Goal: Task Accomplishment & Management: Manage account settings

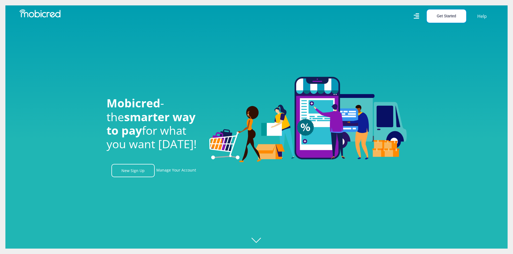
scroll to position [0, 385]
click at [454, 16] on button "Get Started" at bounding box center [445, 15] width 39 height 13
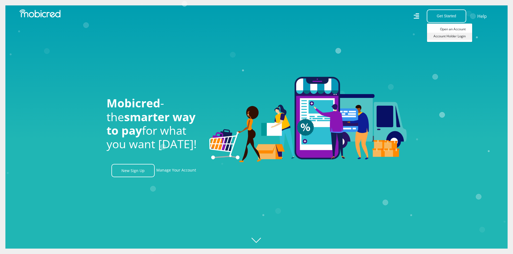
scroll to position [0, 583]
click at [443, 36] on link "Account Holder Login" at bounding box center [449, 36] width 45 height 7
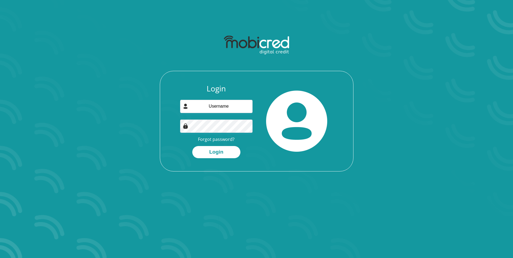
click at [178, 123] on div "Login Forgot password? Login" at bounding box center [216, 121] width 81 height 74
click at [196, 109] on input "email" at bounding box center [216, 106] width 72 height 13
type input "edithdedeus@gmail.com"
click at [221, 152] on button "Login" at bounding box center [216, 152] width 48 height 12
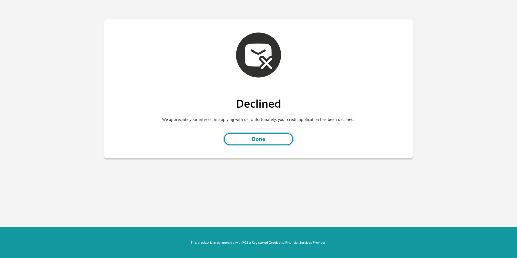
click at [258, 142] on link "Done" at bounding box center [258, 139] width 69 height 12
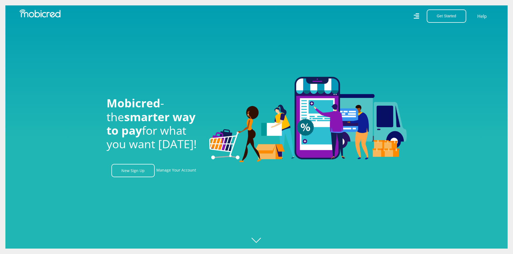
scroll to position [0, 385]
click at [416, 15] on icon at bounding box center [415, 15] width 5 height 5
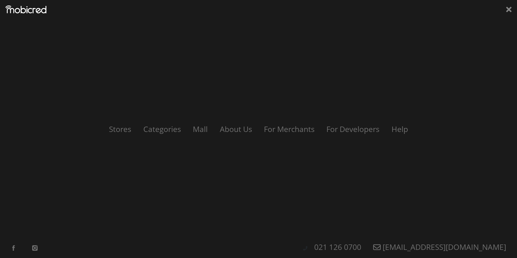
scroll to position [0, 757]
